Goal: Transaction & Acquisition: Purchase product/service

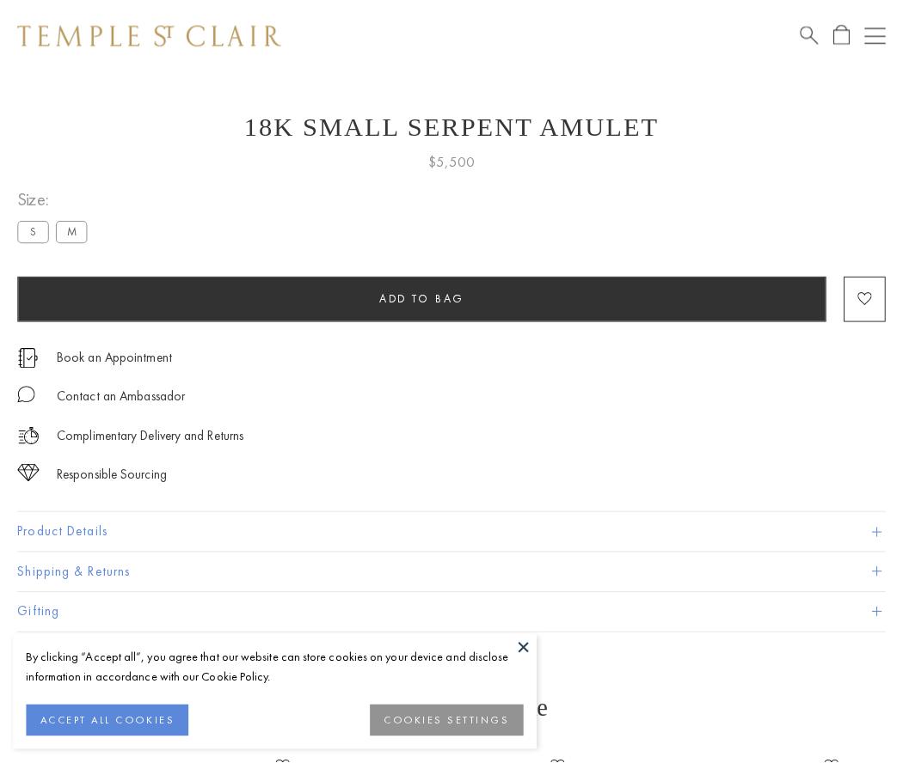
scroll to position [53, 0]
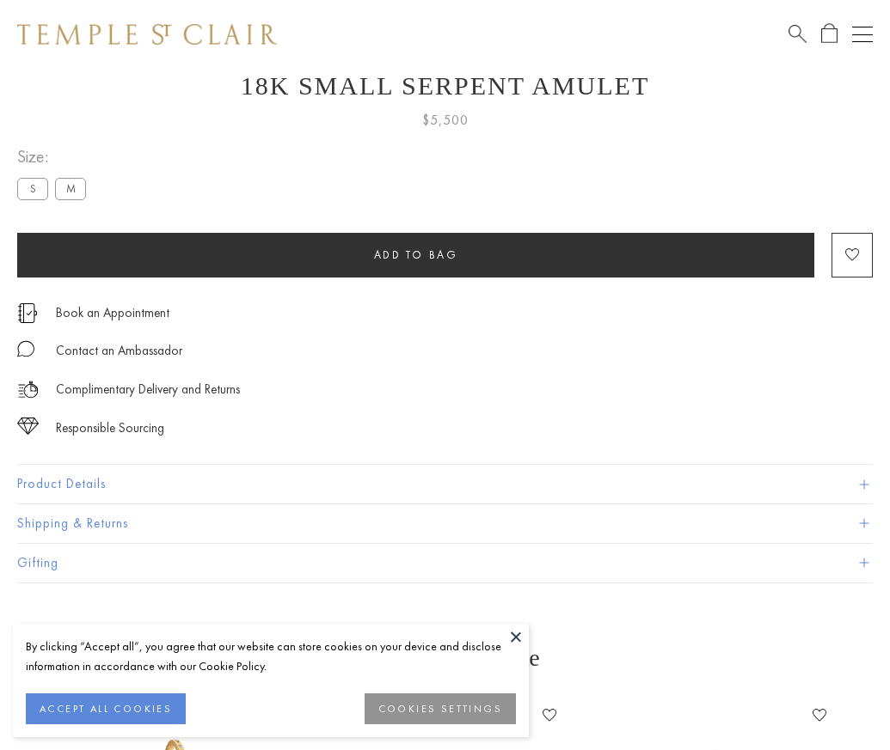
click at [415, 254] on span "Add to bag" at bounding box center [416, 255] width 84 height 15
